Goal: Task Accomplishment & Management: Manage account settings

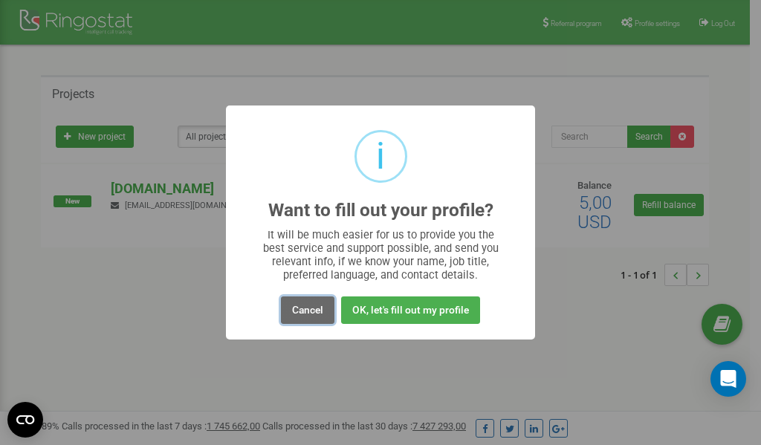
click at [311, 309] on button "Cancel" at bounding box center [308, 311] width 54 height 28
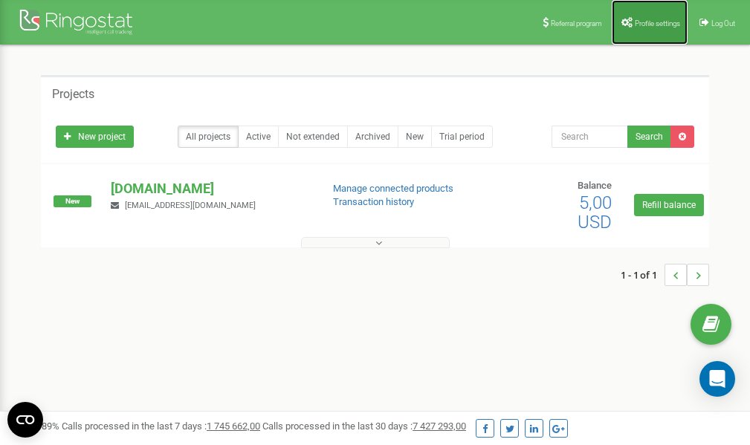
click at [655, 16] on link "Profile settings" at bounding box center [650, 22] width 76 height 45
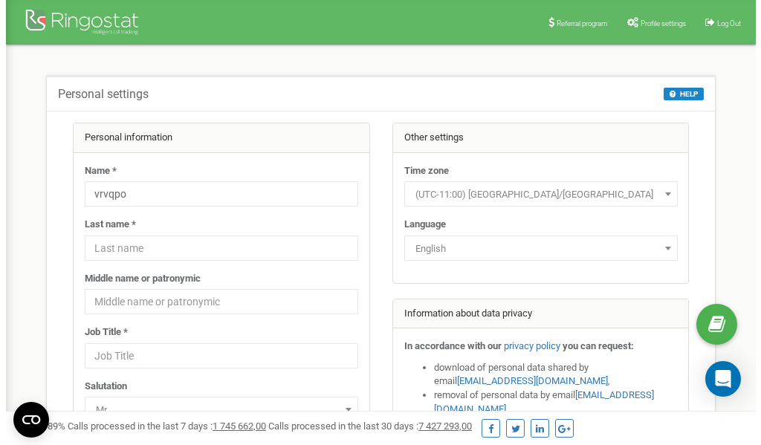
scroll to position [74, 0]
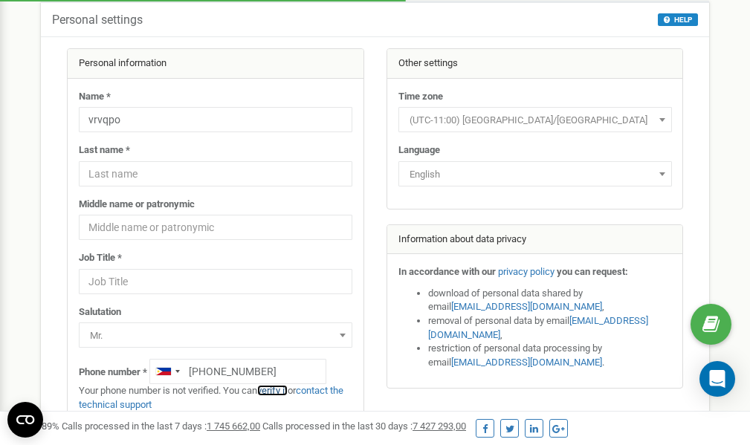
click at [280, 389] on link "verify it" at bounding box center [272, 390] width 30 height 11
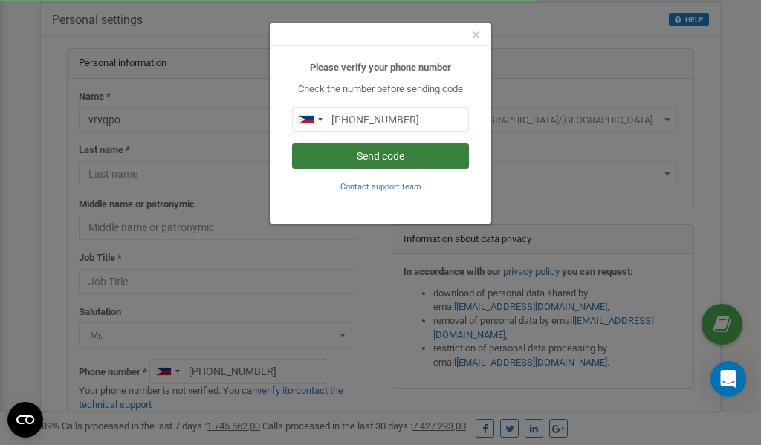
click at [378, 155] on button "Send code" at bounding box center [380, 155] width 177 height 25
